Goal: Task Accomplishment & Management: Use online tool/utility

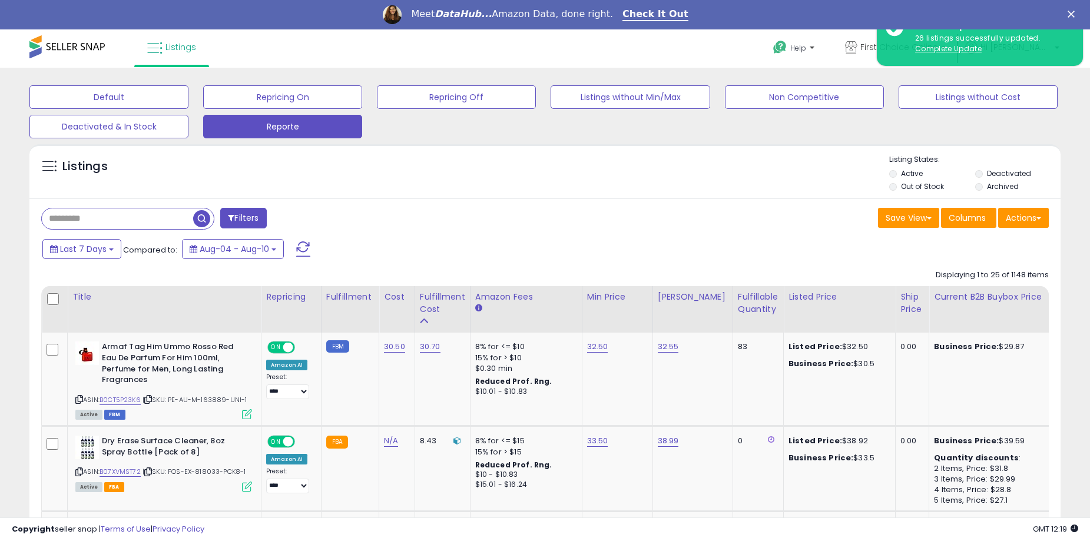
click at [1074, 12] on polygon "Close" at bounding box center [1070, 14] width 7 height 7
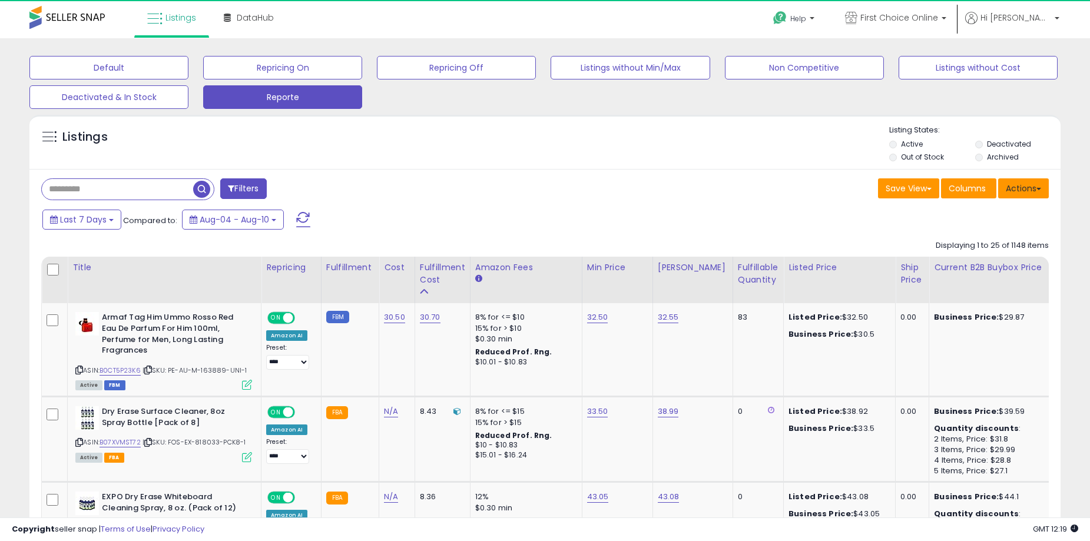
click at [1021, 191] on button "Actions" at bounding box center [1023, 188] width 51 height 20
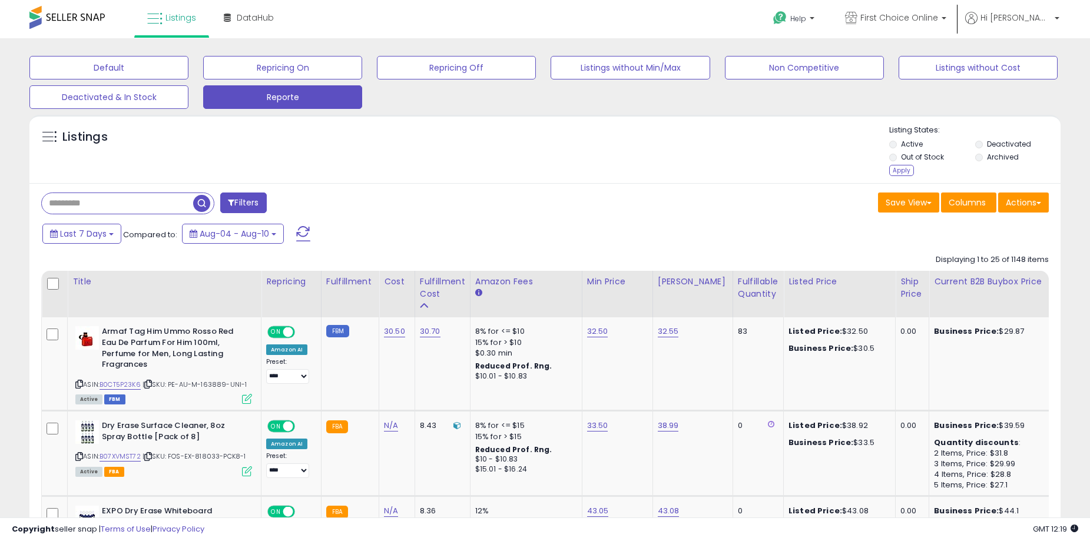
click at [905, 177] on div "Listing States: Active Deactivated Out of Stock Archived Apply" at bounding box center [974, 152] width 171 height 54
click at [904, 176] on div "Listing States: Active Deactivated Out of Stock Archived Apply" at bounding box center [974, 152] width 171 height 54
click at [901, 171] on div "Apply" at bounding box center [901, 170] width 25 height 11
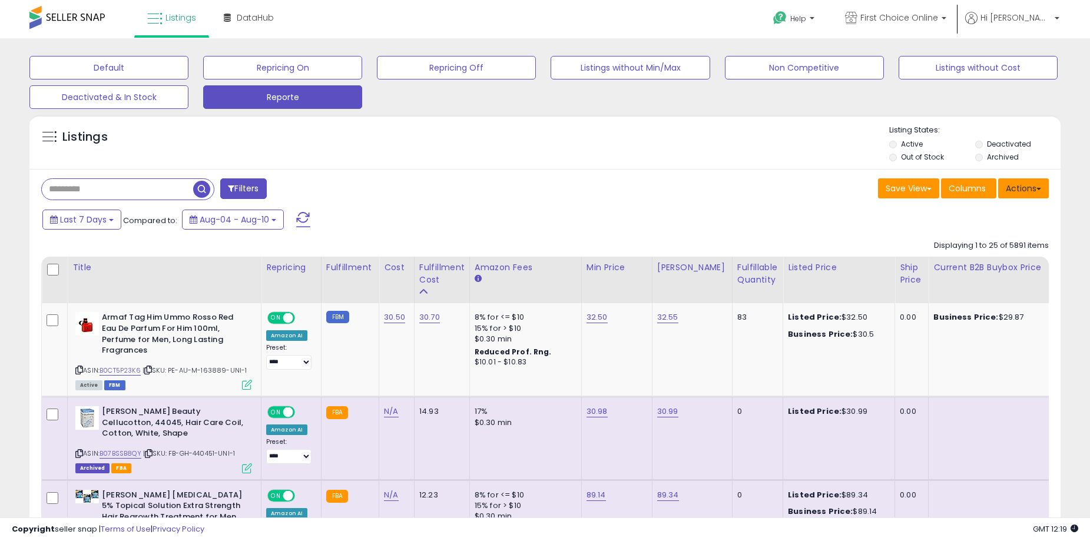
click at [1033, 194] on button "Actions" at bounding box center [1023, 188] width 51 height 20
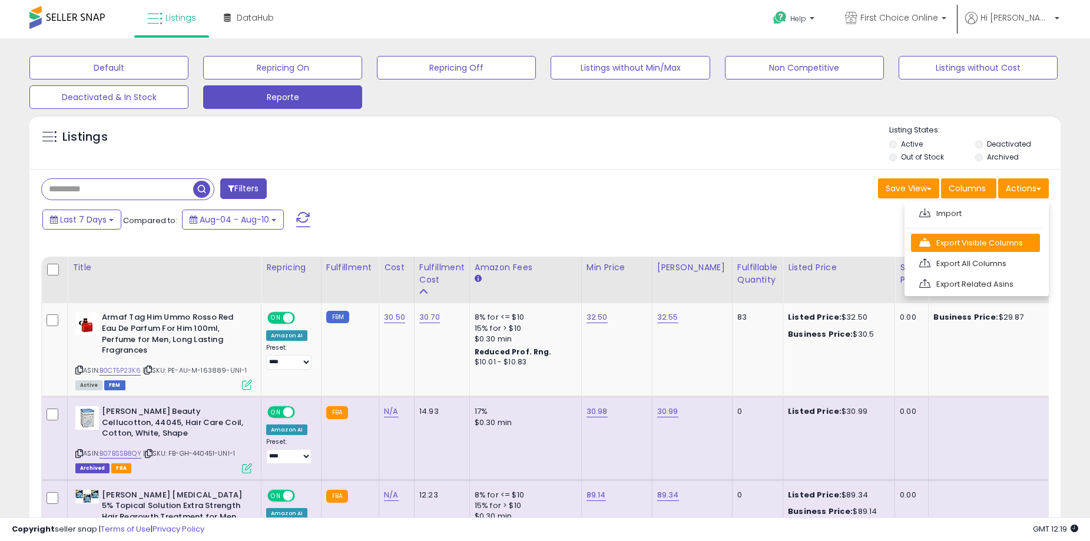
click at [990, 246] on link "Export Visible Columns" at bounding box center [975, 243] width 129 height 18
